Goal: Transaction & Acquisition: Purchase product/service

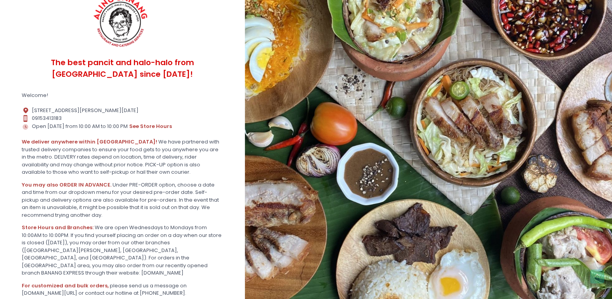
scroll to position [152, 0]
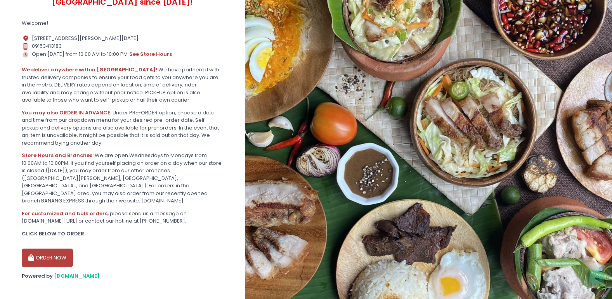
click at [48, 252] on button "ORDER NOW" at bounding box center [47, 258] width 51 height 19
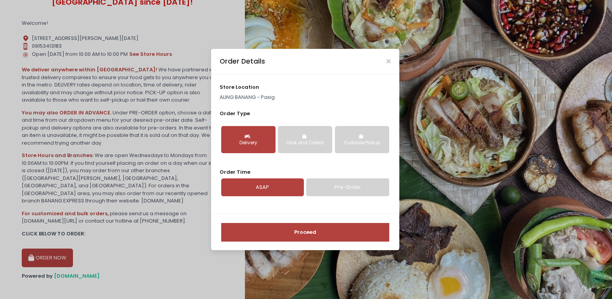
click at [241, 144] on div "Delivery" at bounding box center [248, 143] width 43 height 7
click at [267, 191] on link "ASAP" at bounding box center [262, 188] width 83 height 18
click at [305, 232] on button "Proceed" at bounding box center [305, 232] width 168 height 19
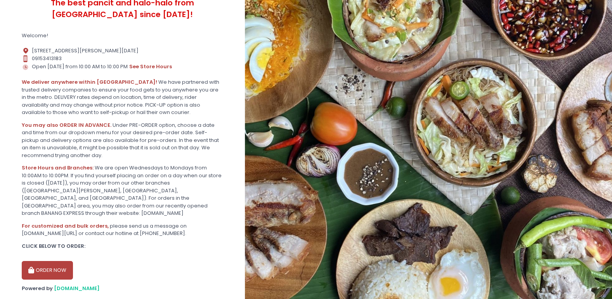
scroll to position [152, 0]
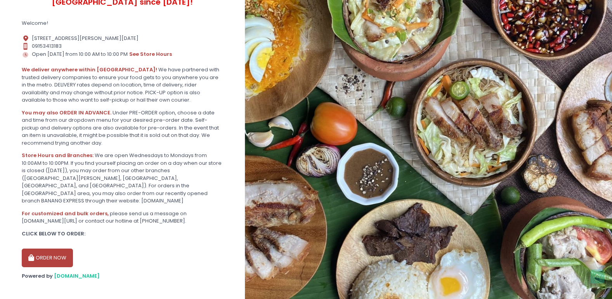
click at [36, 253] on button "ORDER NOW" at bounding box center [47, 258] width 51 height 19
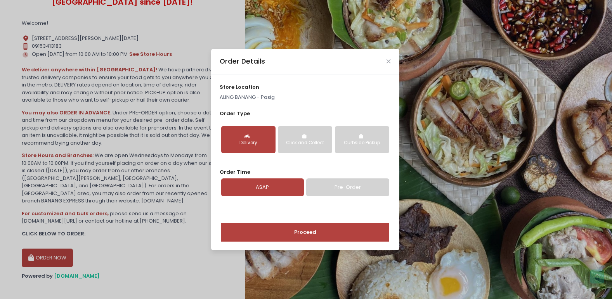
click at [244, 143] on div "Delivery" at bounding box center [248, 143] width 43 height 7
click at [262, 187] on link "ASAP" at bounding box center [262, 188] width 83 height 18
drag, startPoint x: 306, startPoint y: 238, endPoint x: 302, endPoint y: 236, distance: 4.1
click at [305, 237] on button "Proceed" at bounding box center [305, 232] width 168 height 19
